Goal: Task Accomplishment & Management: Manage account settings

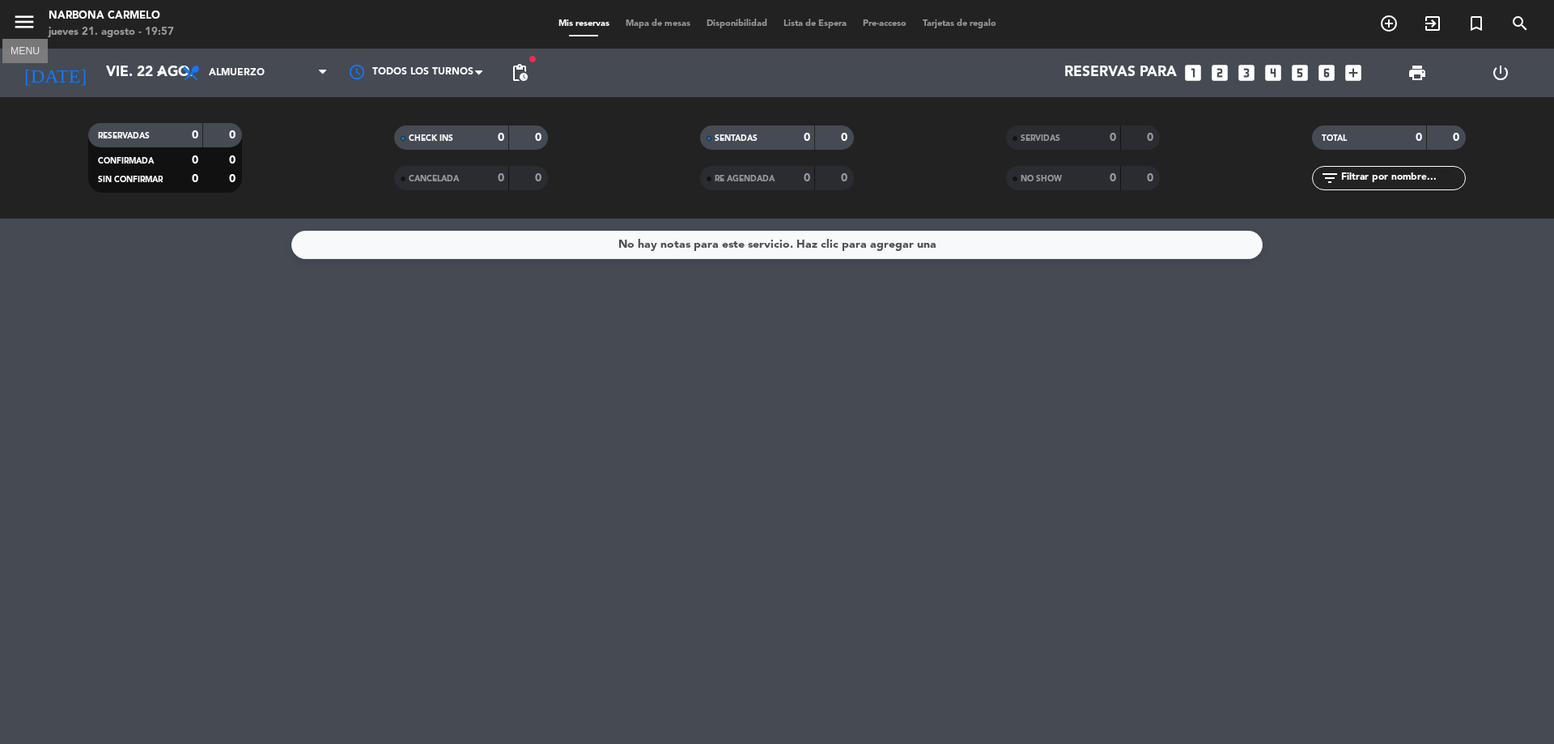
click at [33, 26] on icon "menu" at bounding box center [24, 22] width 24 height 24
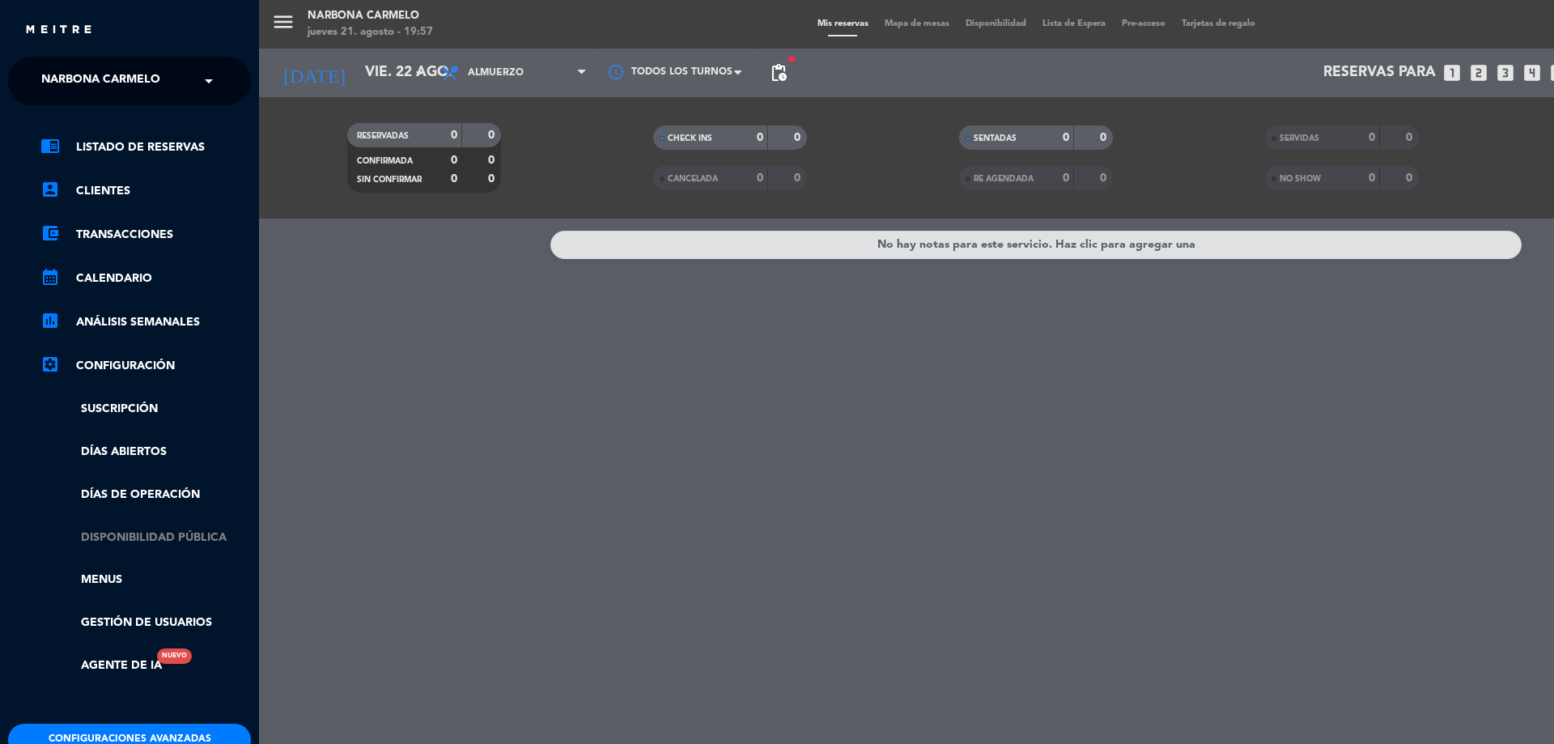
click at [195, 546] on link "Disponibilidad pública" at bounding box center [145, 537] width 210 height 19
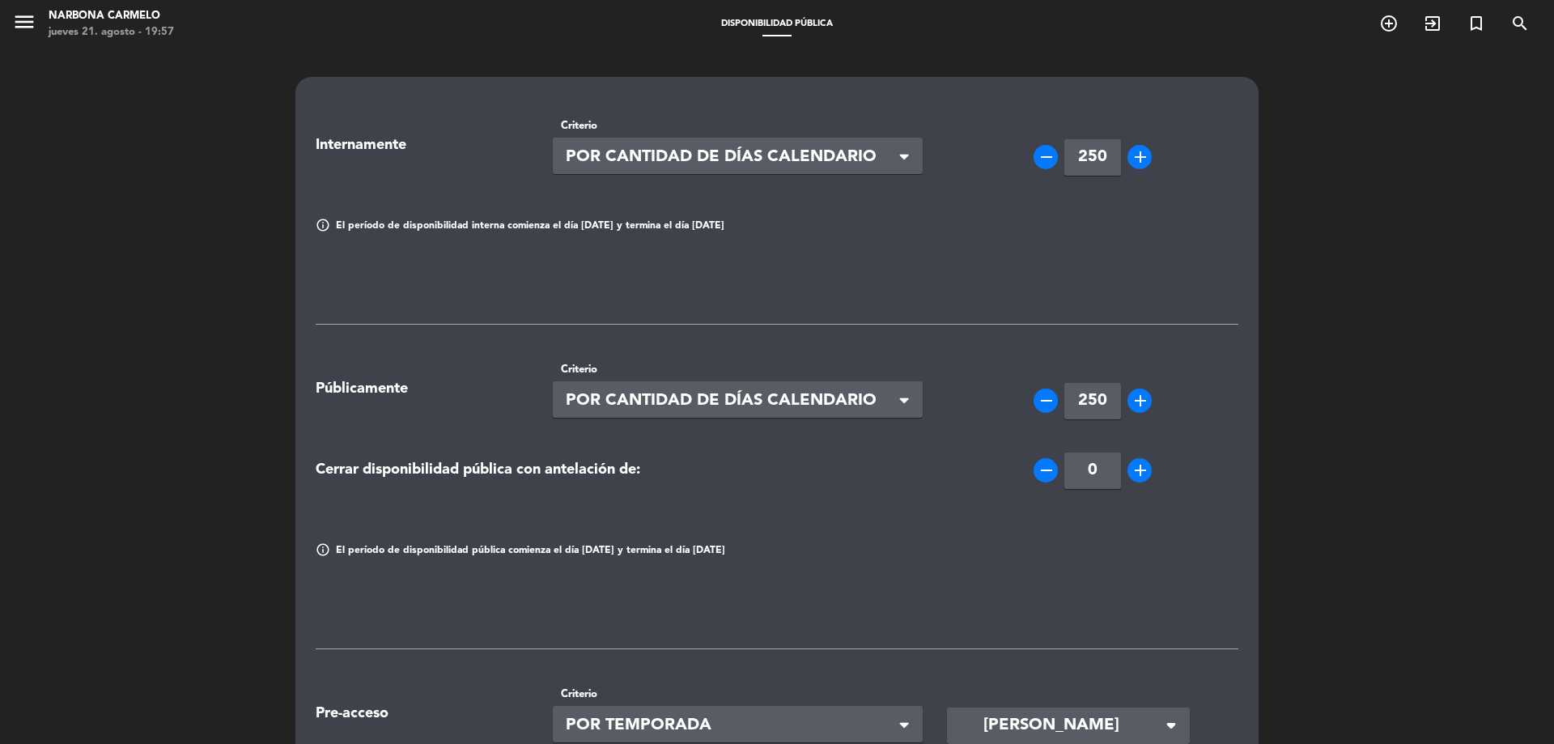
click at [715, 126] on label "Criterio" at bounding box center [738, 125] width 371 height 17
click at [733, 146] on span "POR CANTIDAD DE DÍAS CALENDARIO" at bounding box center [732, 157] width 332 height 27
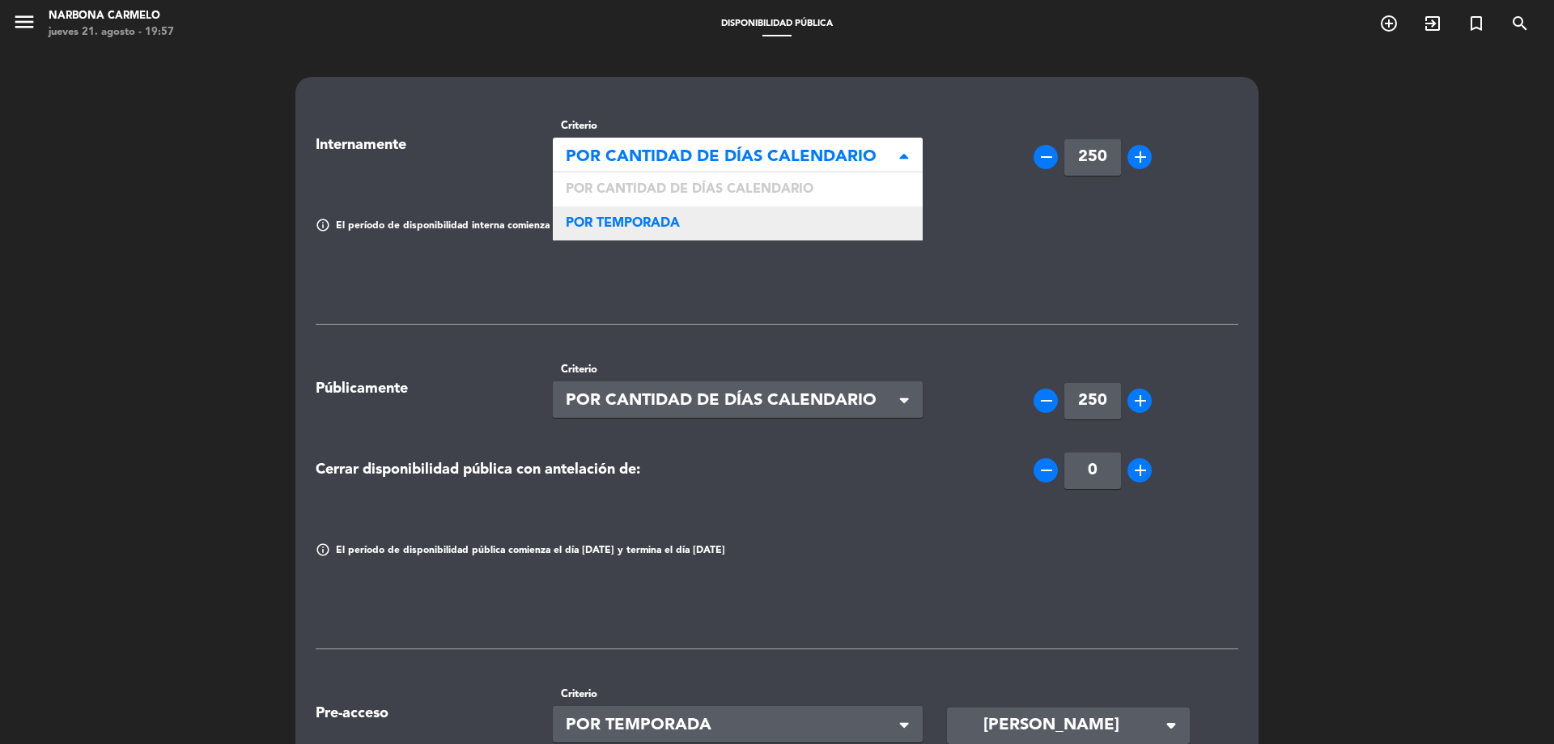
click at [692, 227] on div "POR TEMPORADA" at bounding box center [738, 223] width 371 height 34
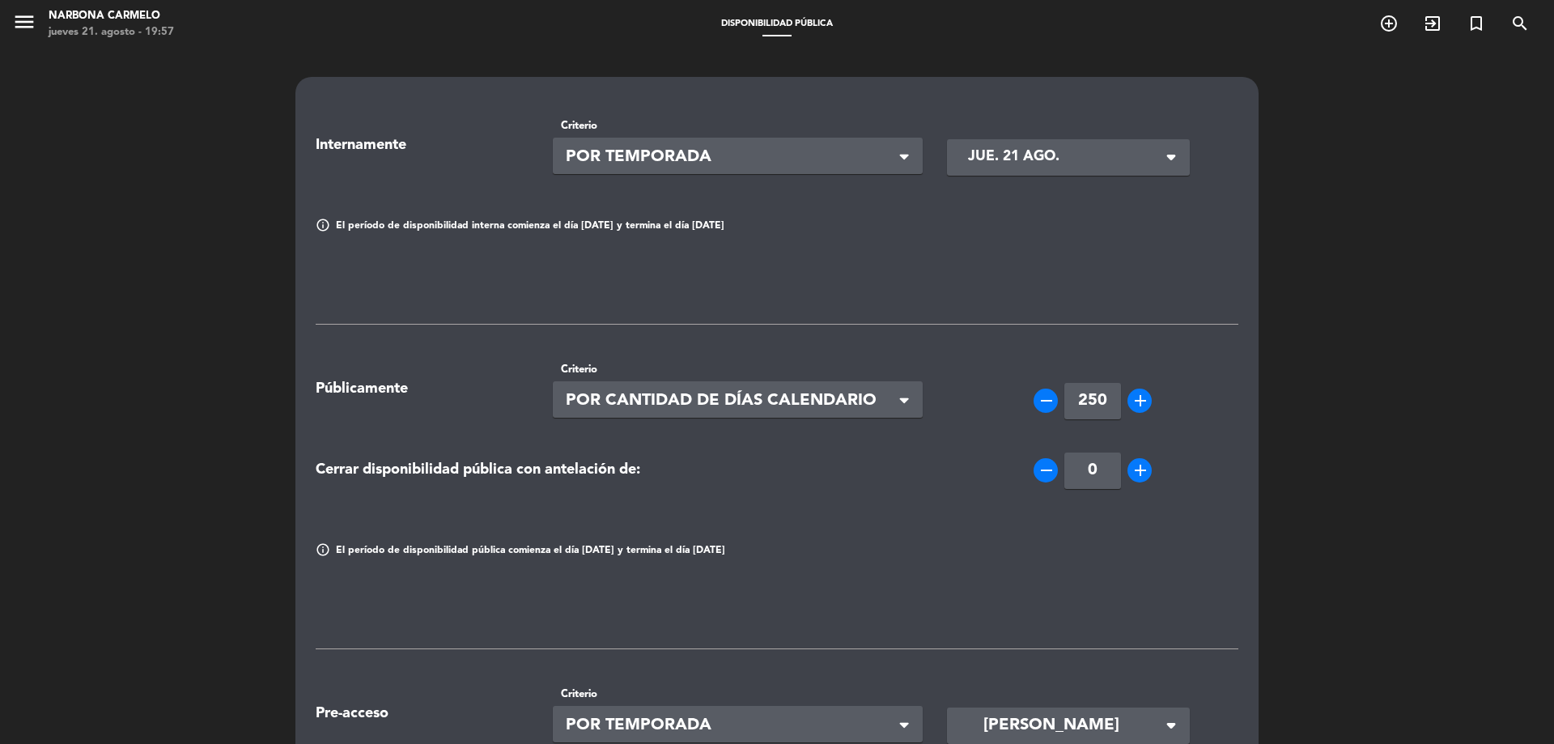
click at [1075, 155] on input "jue. 21 ago." at bounding box center [1058, 157] width 197 height 32
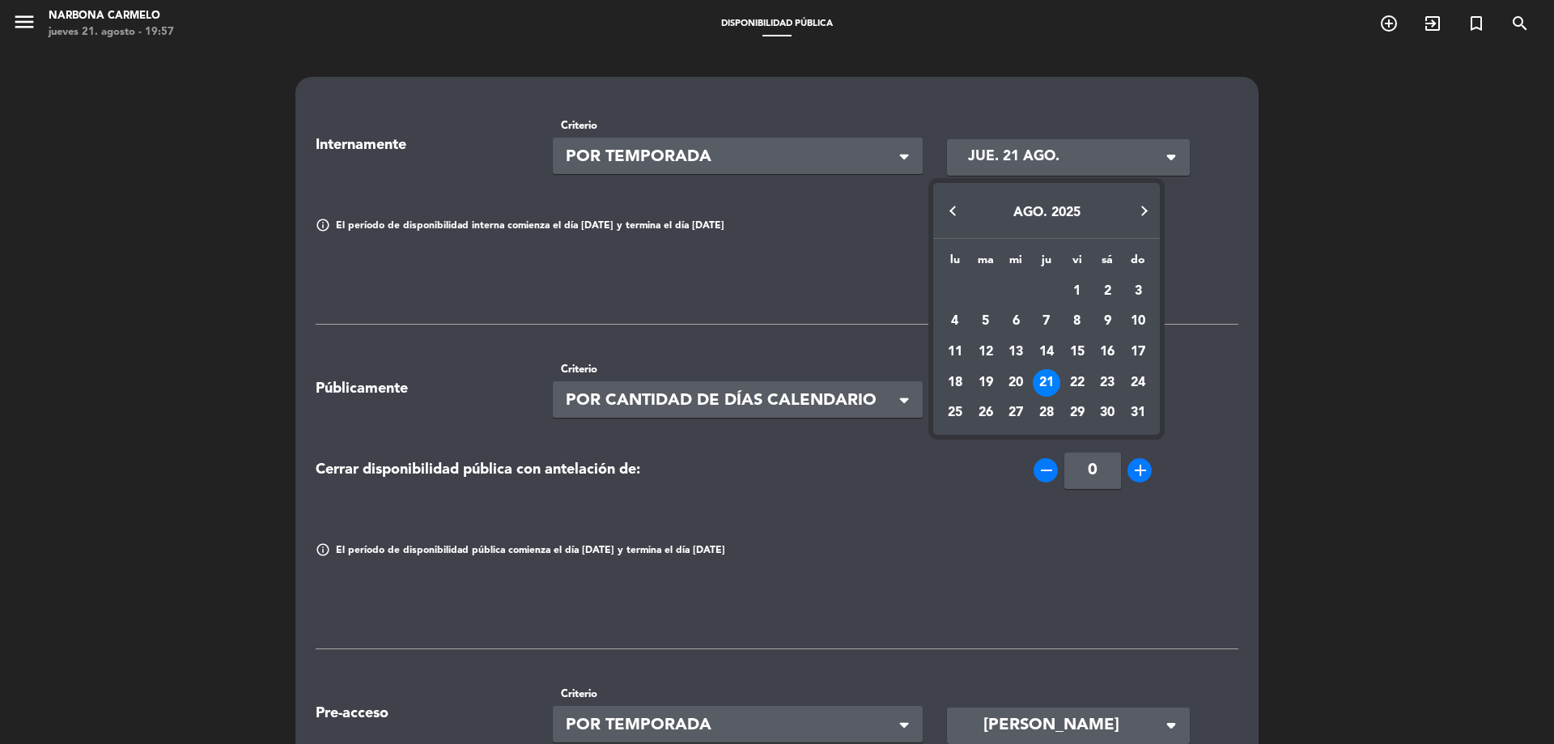
click at [1148, 206] on button "Next month" at bounding box center [1143, 211] width 32 height 32
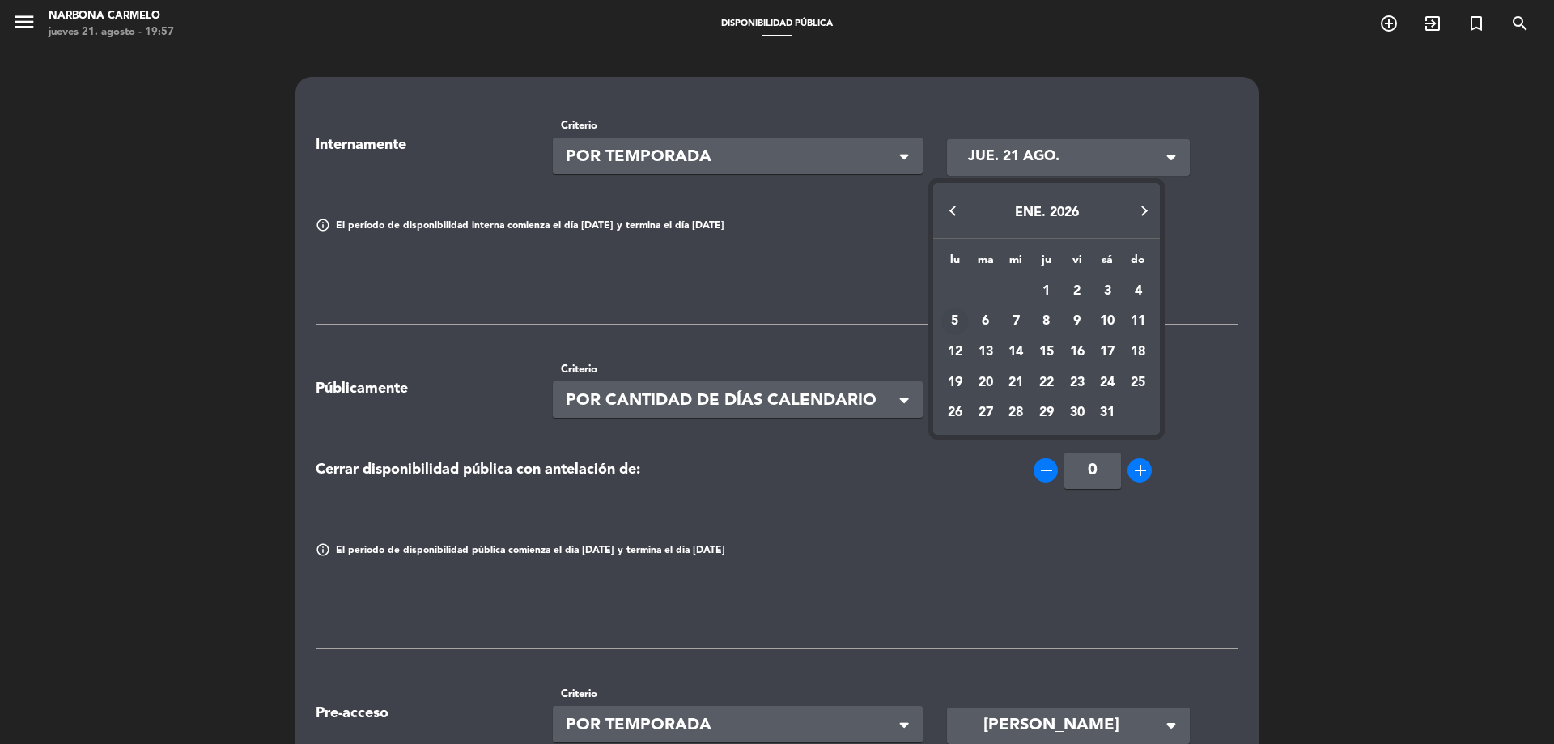
click at [960, 320] on div "5" at bounding box center [955, 322] width 28 height 28
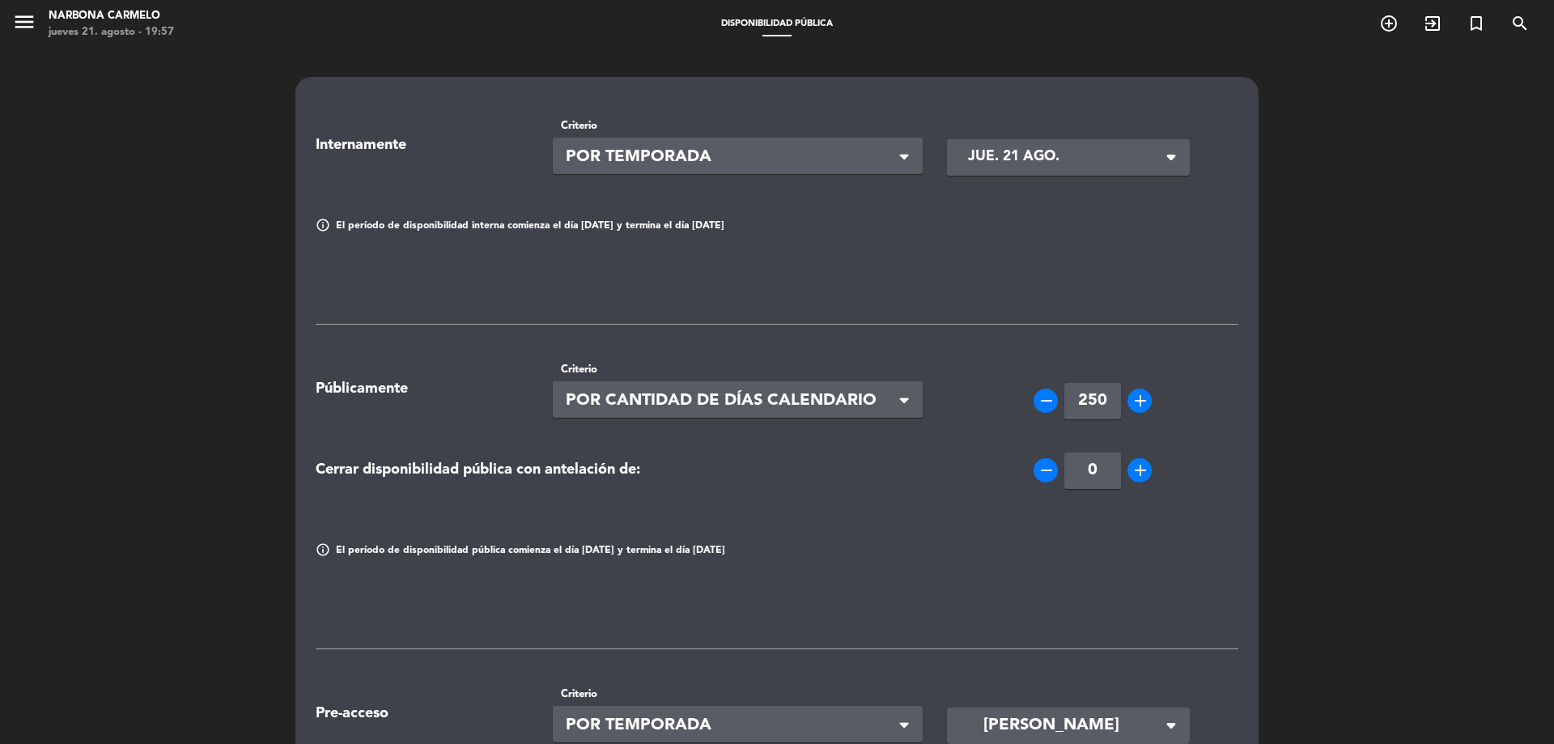
type input "[DATE]"
click at [928, 284] on div "Internamente Criterio Seleccionar × POR TEMPORADA × [DATE] [DATE] arrow_drop_do…" at bounding box center [777, 628] width 923 height 1046
click at [822, 164] on span "POR TEMPORADA" at bounding box center [732, 157] width 332 height 27
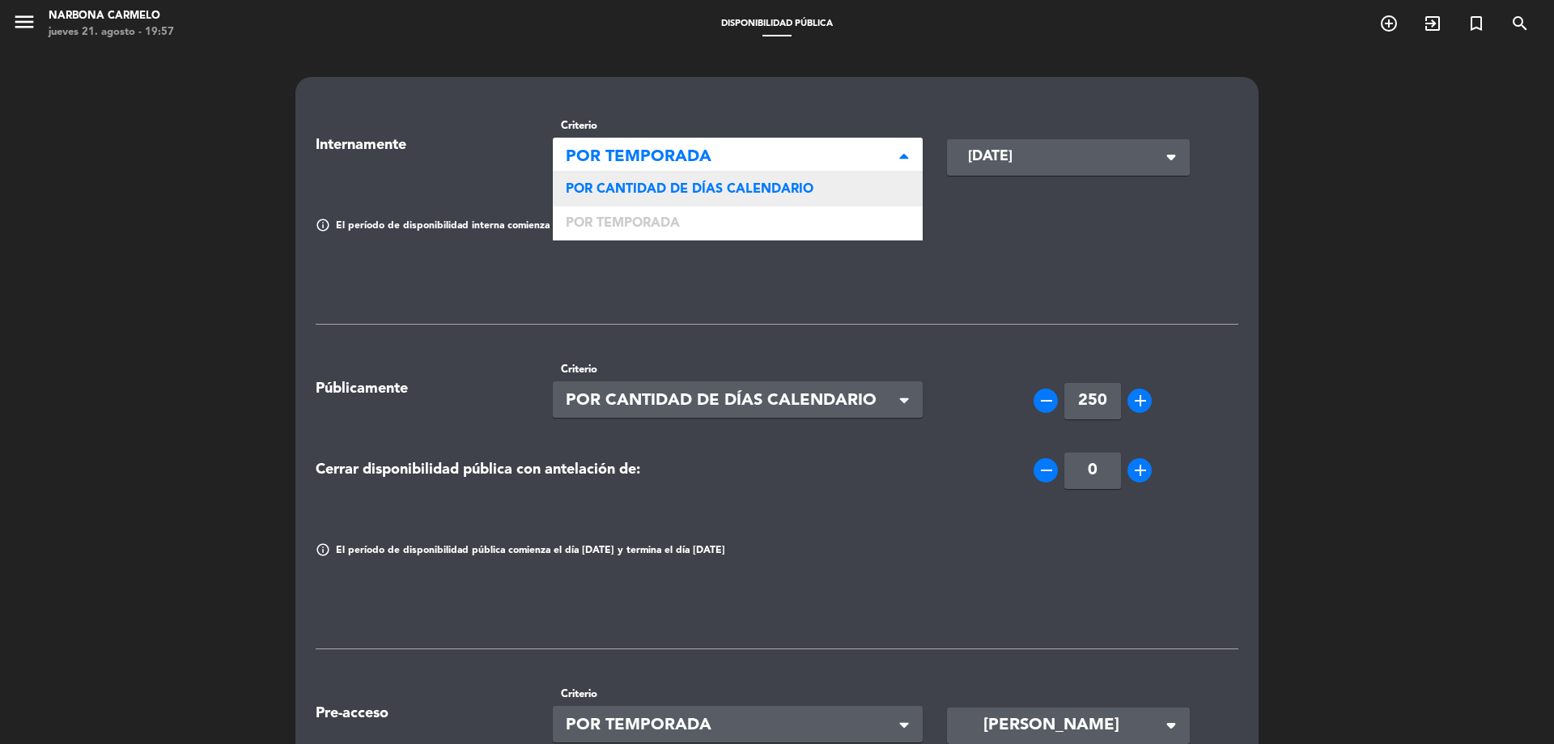
click at [804, 184] on span "POR CANTIDAD DE DÍAS CALENDARIO" at bounding box center [690, 189] width 248 height 13
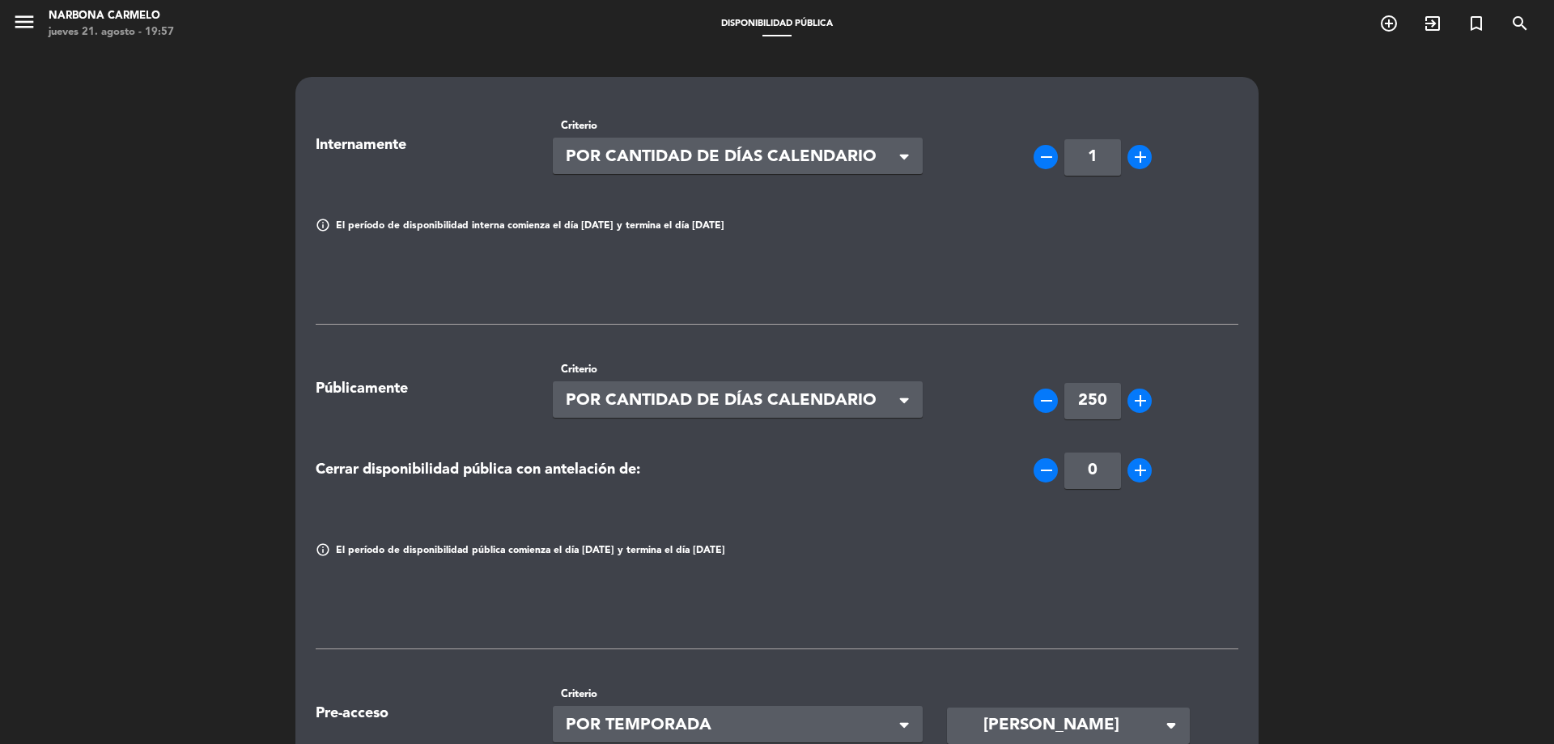
click at [1103, 158] on input "1" at bounding box center [1092, 157] width 57 height 36
click at [1042, 282] on div "Internamente Criterio Seleccionar × POR CANTIDAD DE DÍAS CALENDARIO × remove 25…" at bounding box center [777, 628] width 923 height 1046
click at [1106, 157] on input "250" at bounding box center [1092, 157] width 57 height 36
click at [1097, 156] on input "250" at bounding box center [1092, 157] width 57 height 36
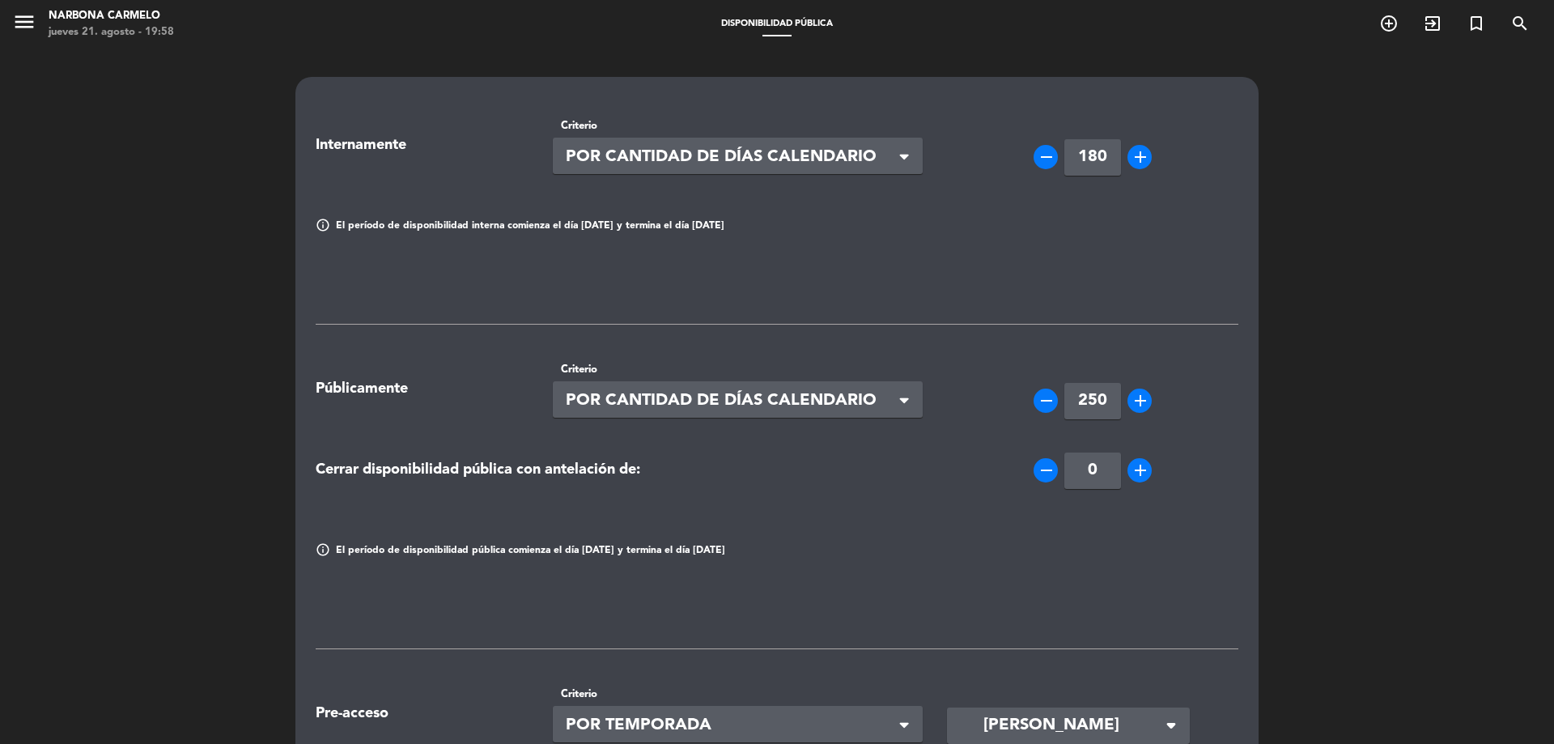
type input "180"
click at [1119, 219] on div "info El período de disponibilidad interna comienza el día [DATE] y termina el d…" at bounding box center [776, 227] width 947 height 16
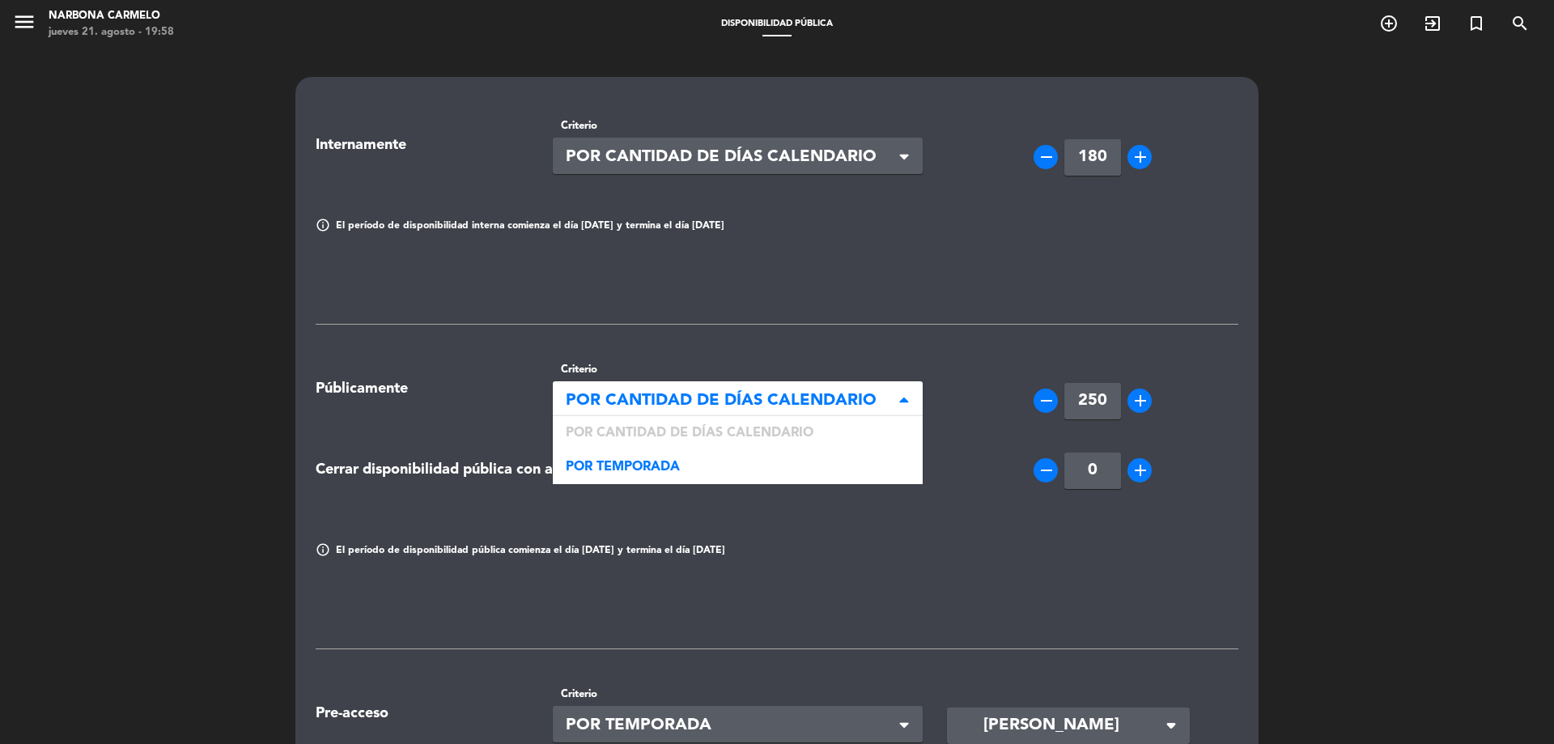
click at [741, 395] on span "POR CANTIDAD DE DÍAS CALENDARIO" at bounding box center [732, 401] width 332 height 27
click at [698, 456] on div "POR TEMPORADA" at bounding box center [738, 467] width 371 height 34
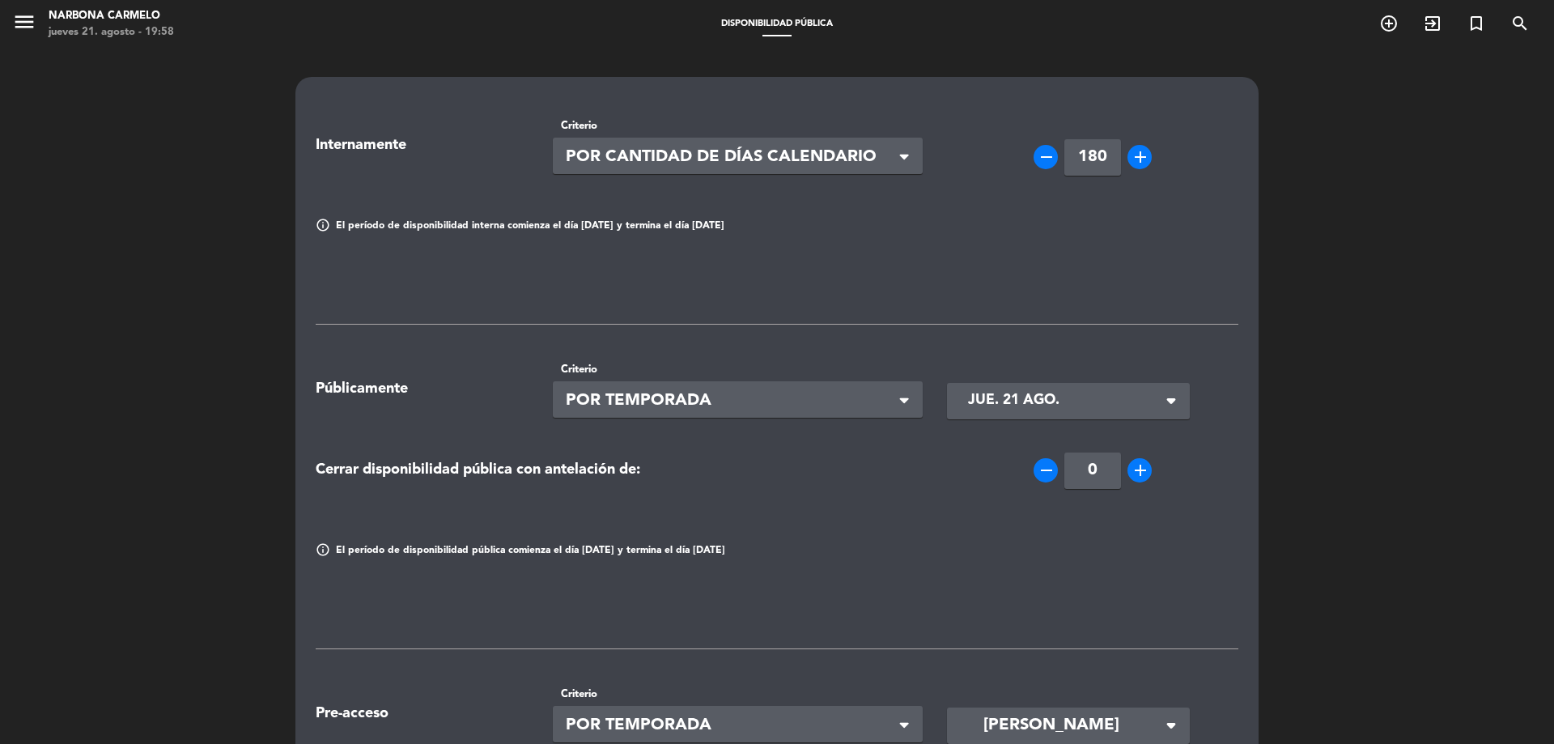
click at [1170, 393] on icon "arrow_drop_down" at bounding box center [1171, 400] width 29 height 29
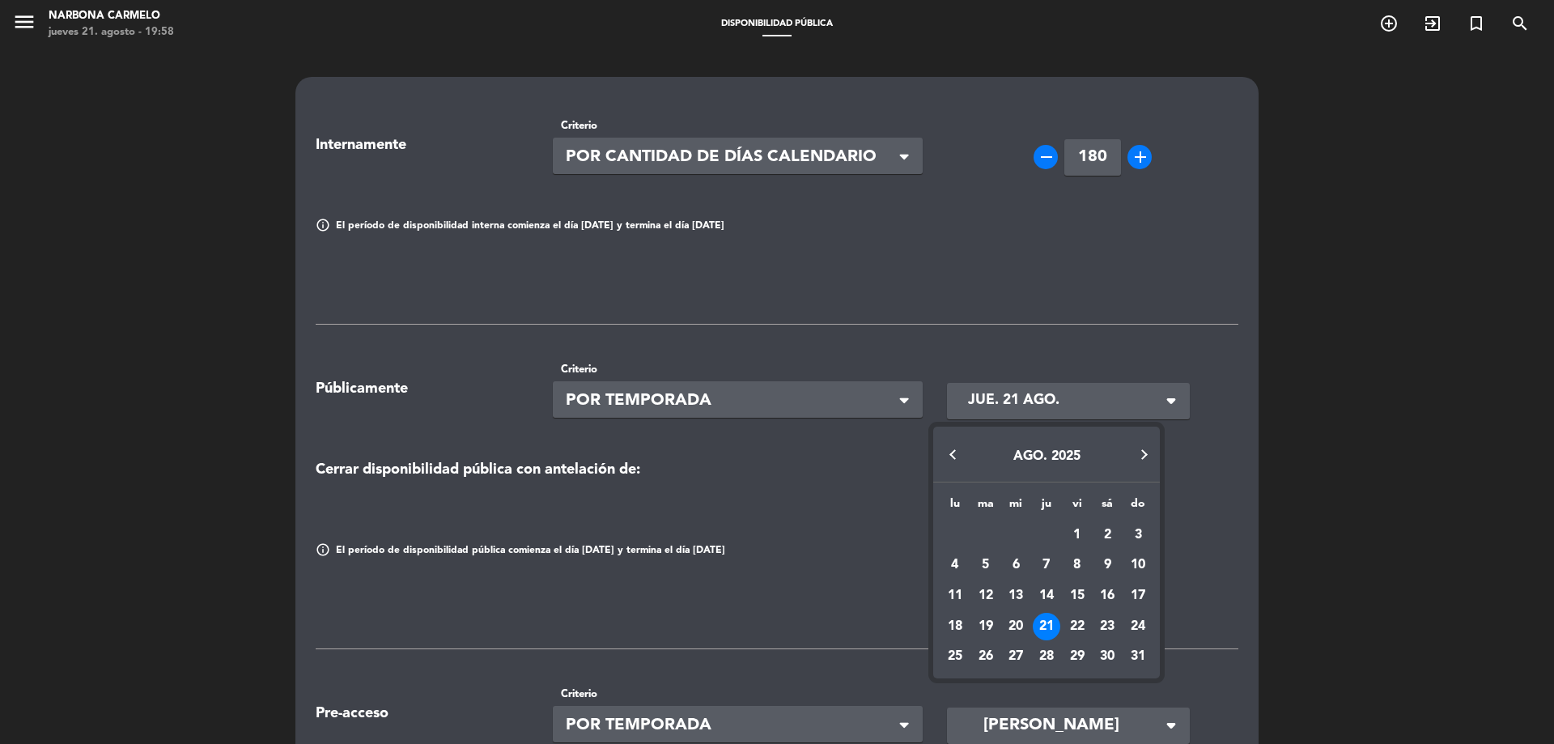
click at [1142, 452] on button "Next month" at bounding box center [1143, 455] width 32 height 32
click at [1143, 452] on button "Next month" at bounding box center [1143, 455] width 32 height 32
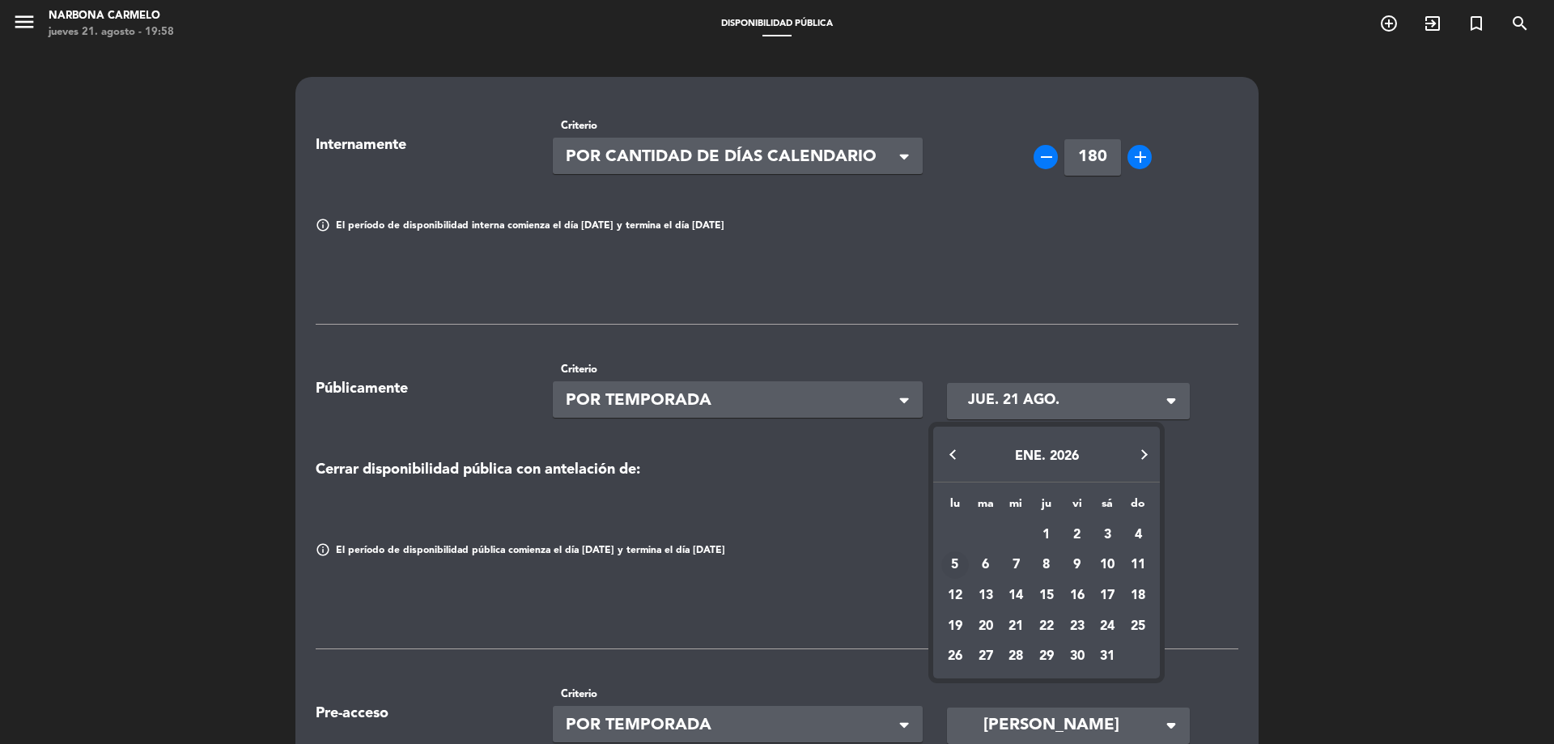
click at [961, 567] on div "5" at bounding box center [955, 565] width 28 height 28
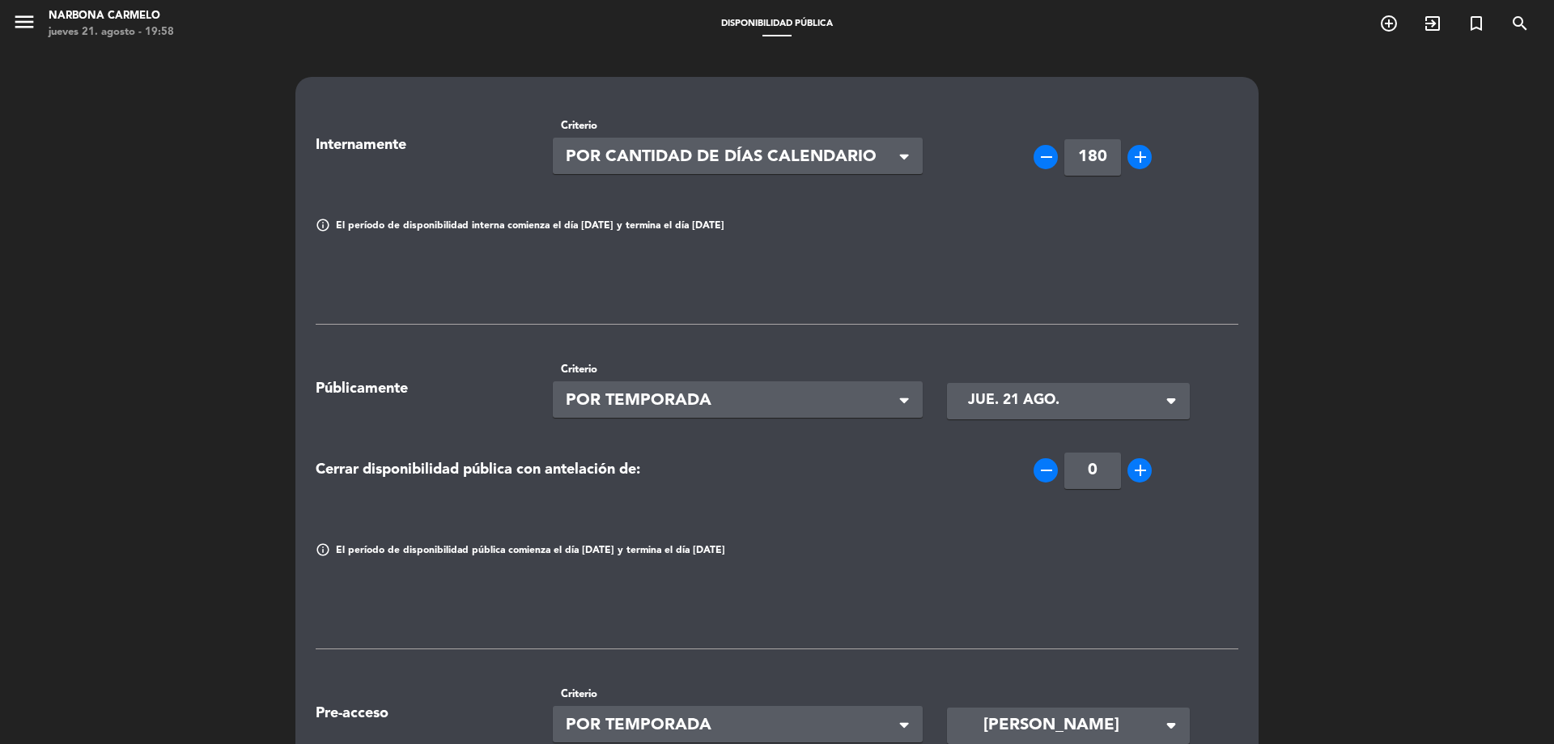
type input "[DATE]"
click at [1113, 297] on div "Internamente Criterio Seleccionar × POR CANTIDAD DE DÍAS CALENDARIO × remove 18…" at bounding box center [777, 628] width 923 height 1046
click at [812, 489] on div "Cerrar disponibilidad pública con antelación de: remove 0 add" at bounding box center [776, 470] width 947 height 81
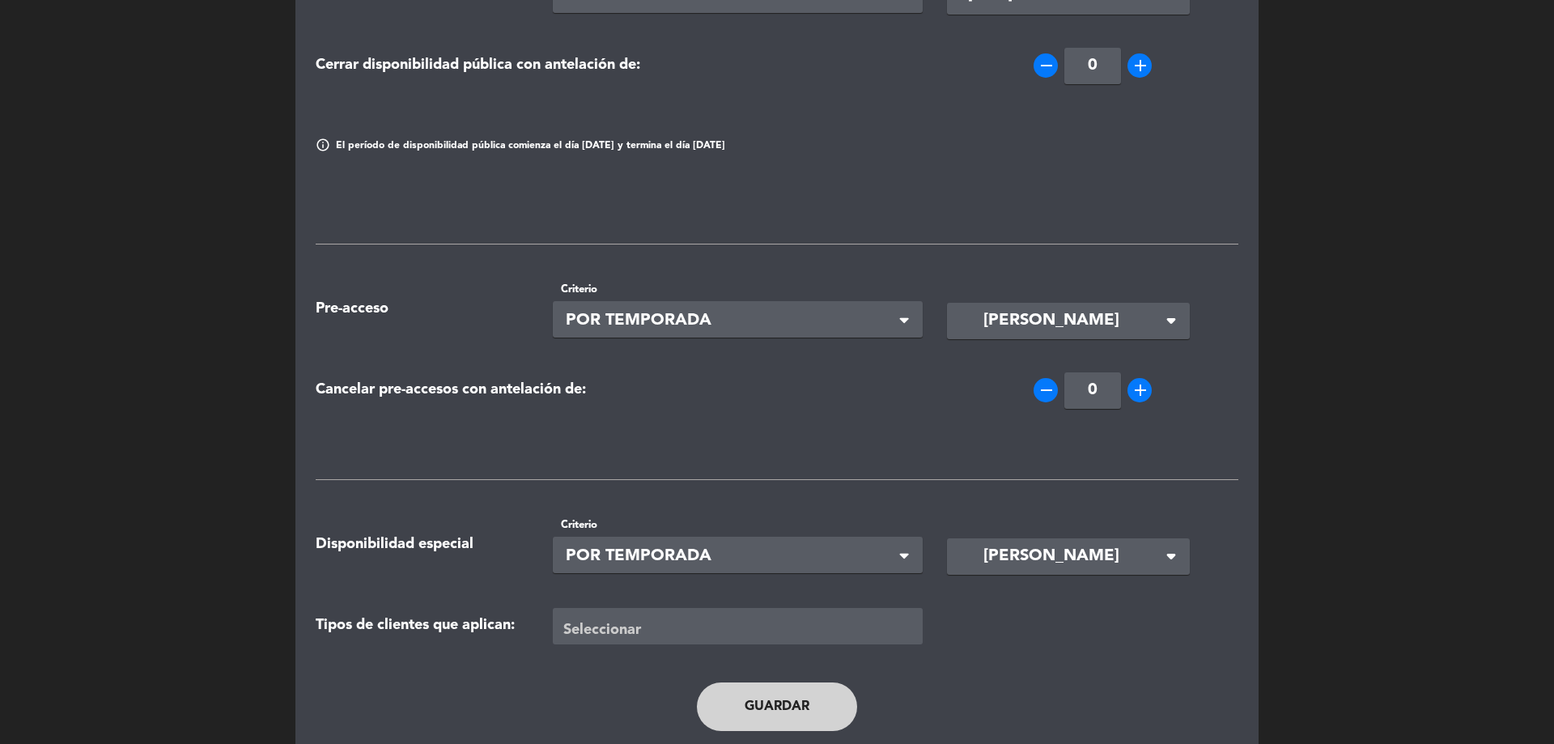
scroll to position [452, 0]
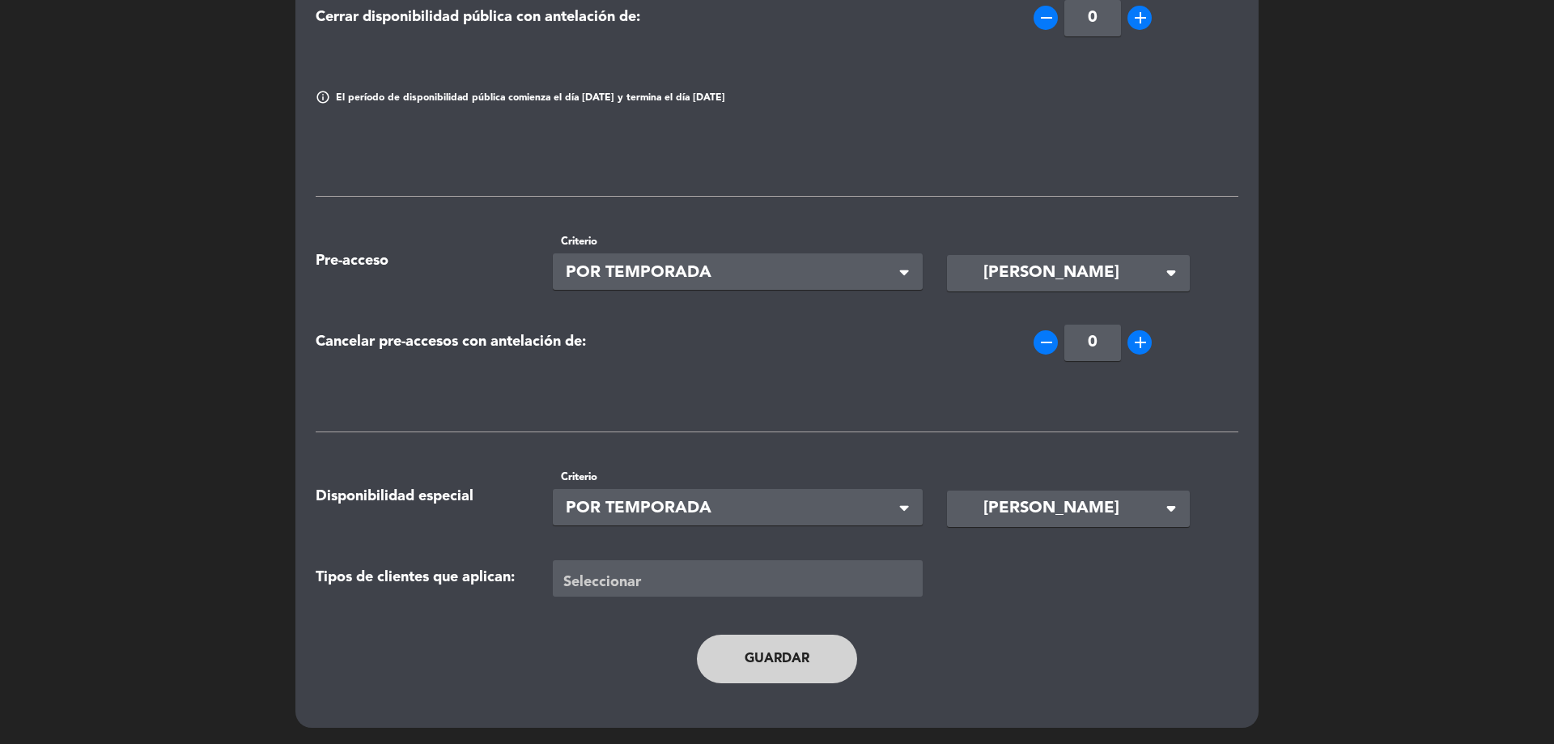
click at [809, 652] on button "Guardar" at bounding box center [777, 659] width 160 height 49
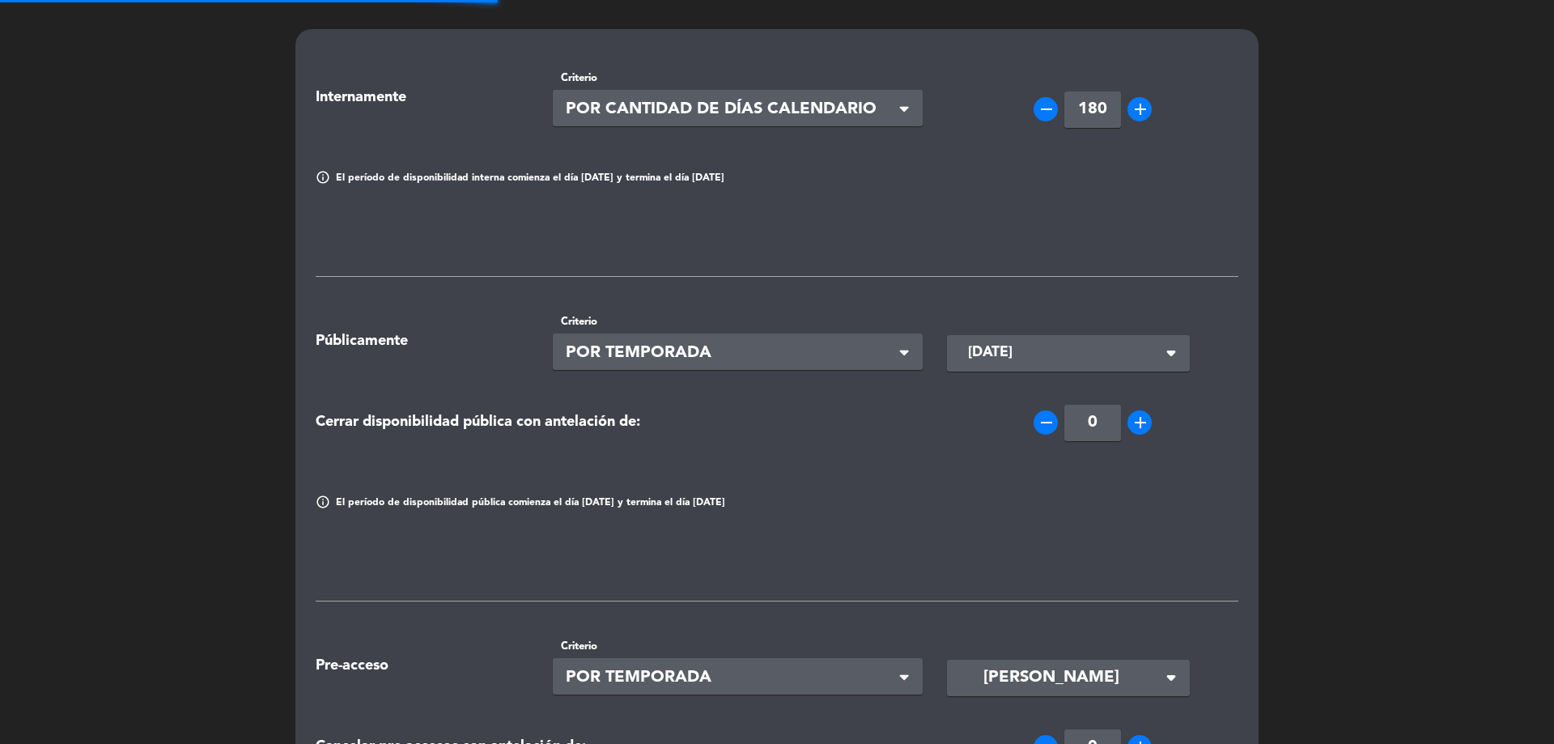
scroll to position [0, 0]
